Goal: Task Accomplishment & Management: Manage account settings

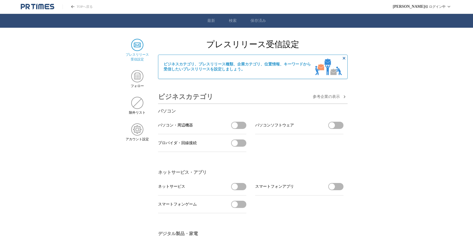
click at [346, 59] on icon "非表示にする" at bounding box center [344, 58] width 7 height 7
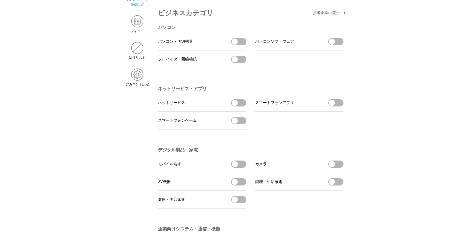
scroll to position [55, 0]
click at [325, 13] on span "参考企業の 表示" at bounding box center [326, 12] width 27 height 5
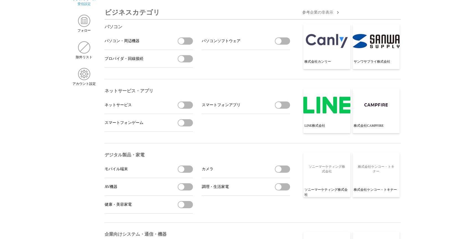
click at [325, 13] on span "参考企業の 非 表示" at bounding box center [317, 12] width 31 height 5
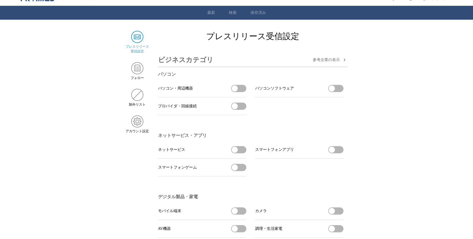
scroll to position [0, 0]
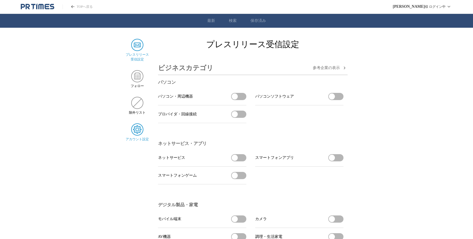
click at [133, 134] on img at bounding box center [137, 129] width 12 height 12
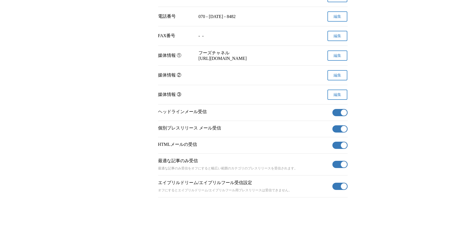
scroll to position [192, 0]
click at [343, 110] on span "button" at bounding box center [344, 112] width 6 height 6
click at [342, 126] on span "button" at bounding box center [344, 129] width 6 height 6
click at [341, 144] on span "button" at bounding box center [344, 145] width 6 height 6
click at [342, 161] on span "button" at bounding box center [344, 164] width 6 height 6
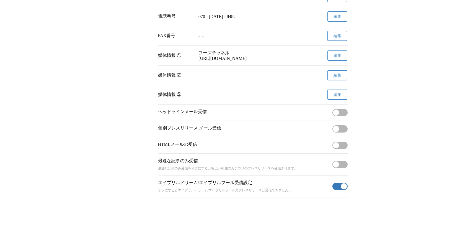
click at [340, 185] on button "有効" at bounding box center [339, 185] width 15 height 7
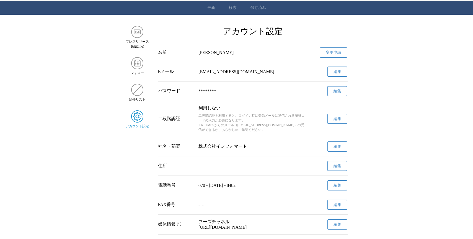
scroll to position [0, 0]
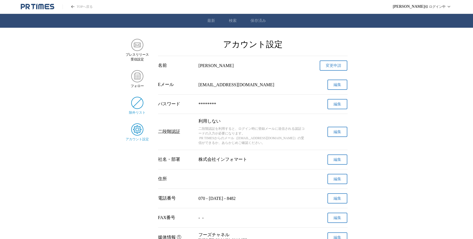
click at [139, 107] on img at bounding box center [137, 103] width 12 height 12
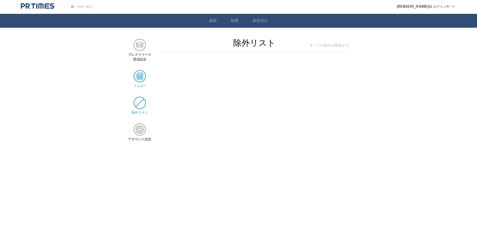
click at [139, 80] on img at bounding box center [140, 76] width 12 height 12
click at [138, 46] on img at bounding box center [140, 45] width 12 height 12
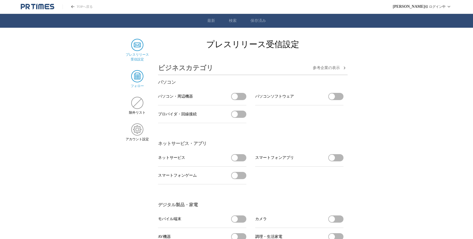
click at [137, 76] on img at bounding box center [137, 76] width 12 height 12
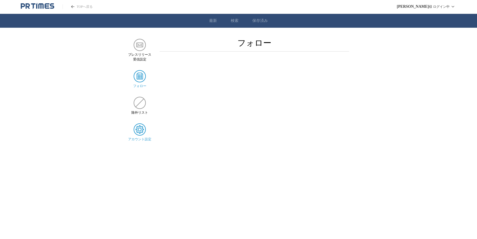
click at [142, 132] on img at bounding box center [140, 129] width 12 height 12
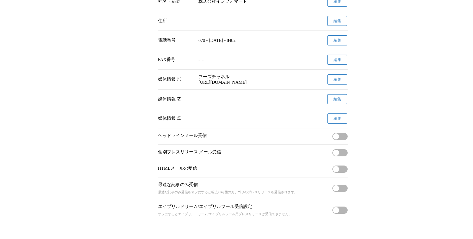
scroll to position [192, 0]
